Goal: Information Seeking & Learning: Learn about a topic

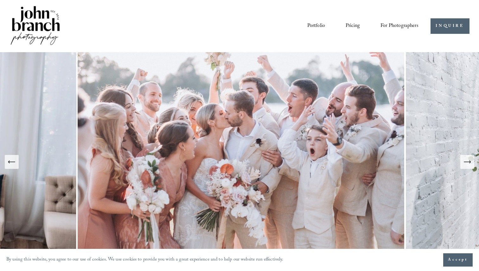
click at [354, 25] on link "Pricing" at bounding box center [352, 26] width 14 height 11
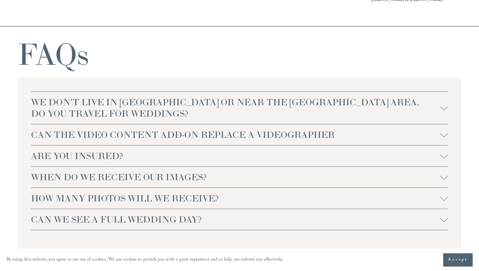
scroll to position [1305, 0]
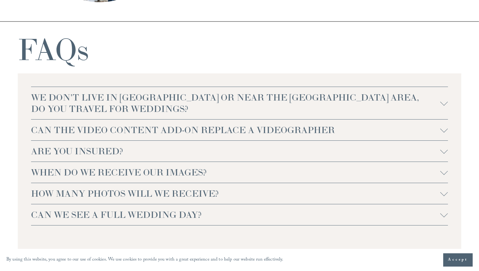
click at [249, 132] on span "CAN THE VIDEO CONTENT ADD-ON REPLACE A VIDEOGRAPHER" at bounding box center [235, 129] width 409 height 11
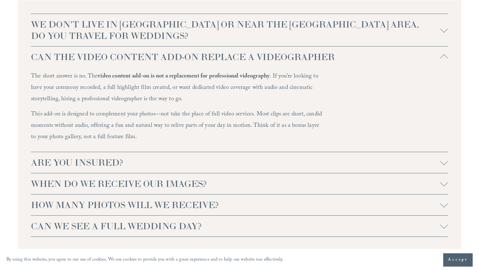
scroll to position [1379, 0]
click at [137, 163] on span "ARE YOU INSURED?" at bounding box center [235, 161] width 409 height 11
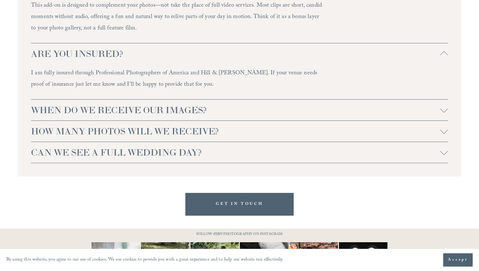
scroll to position [1487, 0]
click at [307, 130] on span "HOW MANY PHOTOS WILL WE RECEIVE?" at bounding box center [235, 130] width 409 height 11
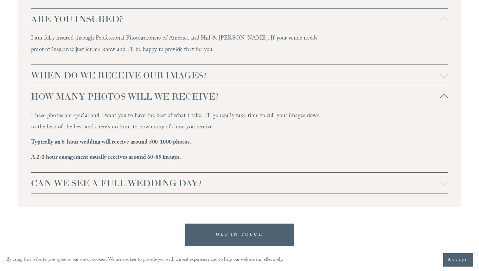
scroll to position [1526, 0]
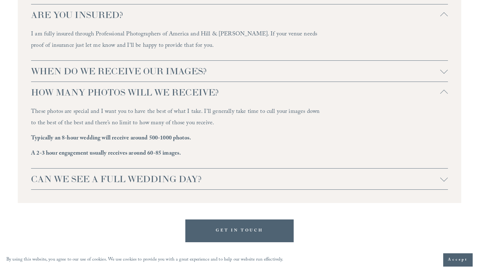
click at [235, 177] on span "CAN WE SEE A FULL WEDDING DAY?" at bounding box center [235, 179] width 409 height 11
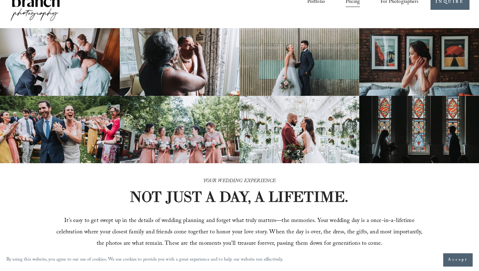
scroll to position [0, 0]
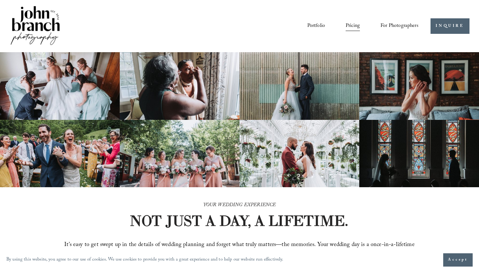
click at [313, 24] on link "Portfolio" at bounding box center [316, 26] width 18 height 11
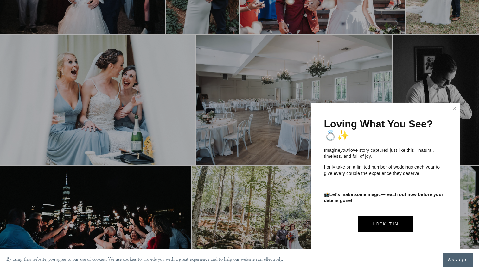
scroll to position [1252, 0]
